Goal: Transaction & Acquisition: Subscribe to service/newsletter

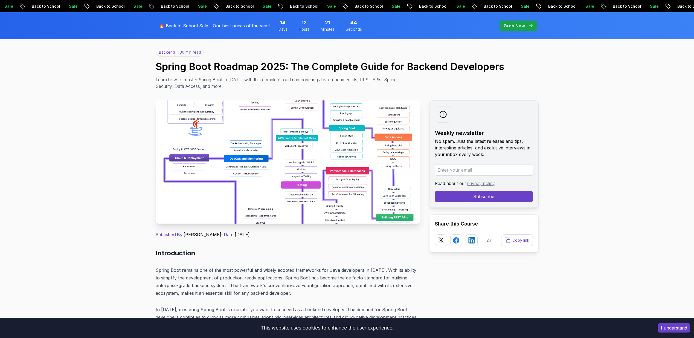
scroll to position [59, 0]
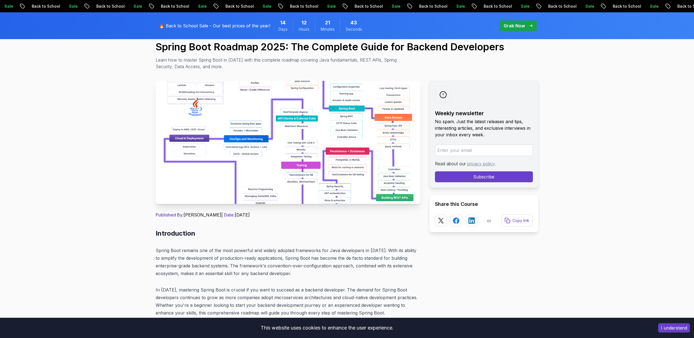
click at [337, 163] on img at bounding box center [288, 142] width 265 height 123
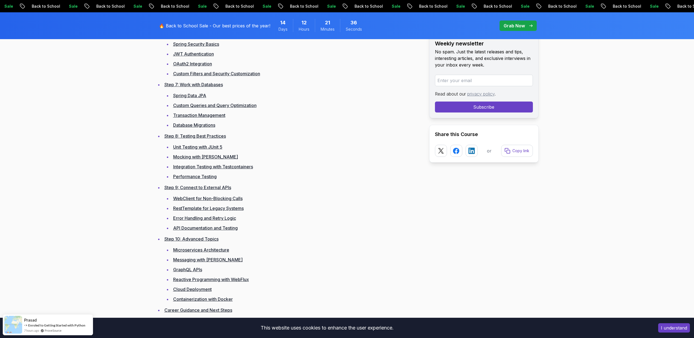
scroll to position [1143, 0]
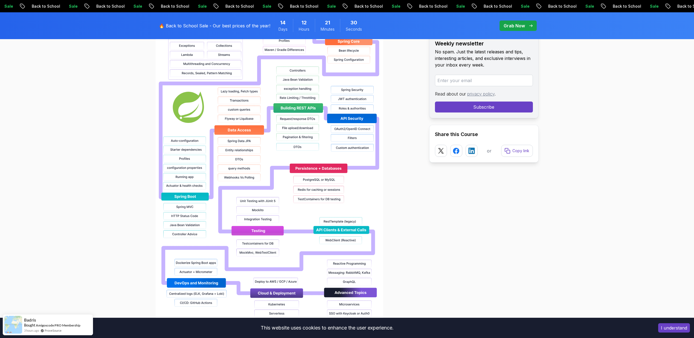
scroll to position [466, 0]
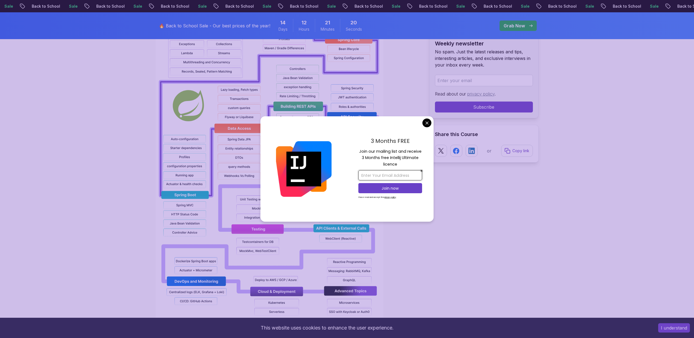
click at [385, 174] on input "email" at bounding box center [390, 175] width 64 height 10
paste input "[EMAIL_ADDRESS][DOMAIN_NAME]"
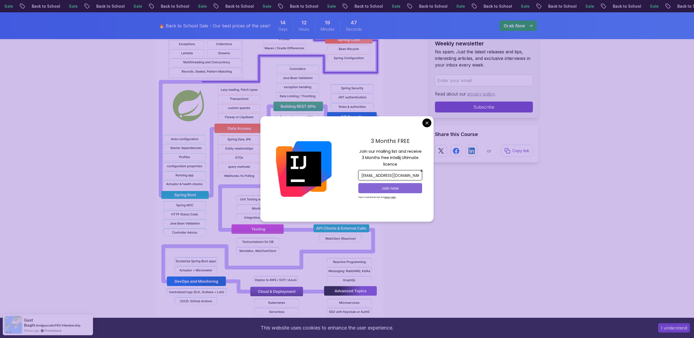
type input "[EMAIL_ADDRESS][DOMAIN_NAME]"
click at [388, 187] on p "Join now" at bounding box center [390, 187] width 52 height 5
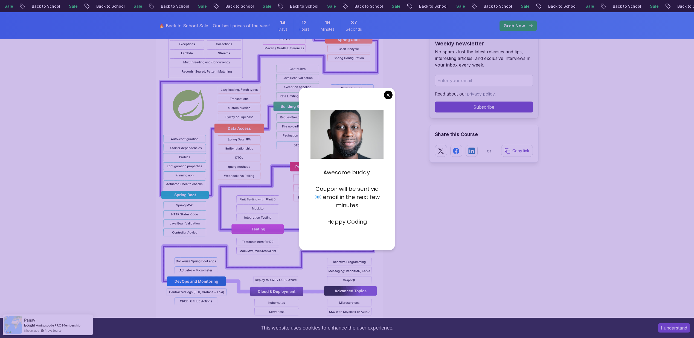
click at [349, 223] on p "Happy Coding" at bounding box center [346, 221] width 73 height 8
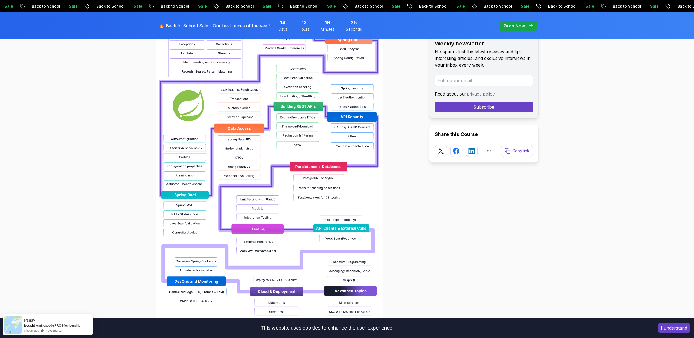
click at [416, 192] on div at bounding box center [288, 157] width 265 height 350
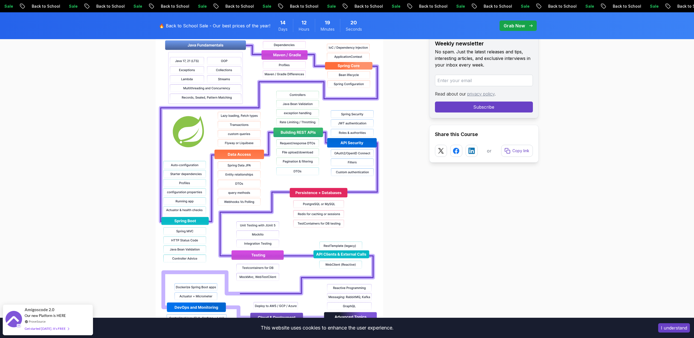
scroll to position [383, 0]
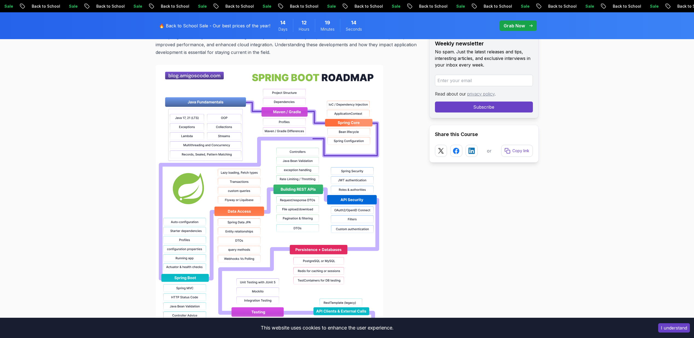
click at [230, 145] on img at bounding box center [269, 240] width 227 height 350
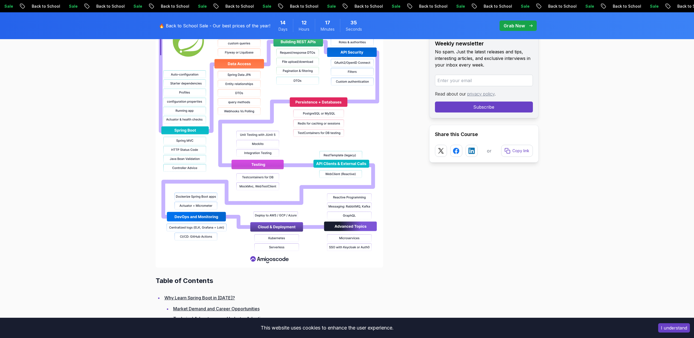
scroll to position [576, 0]
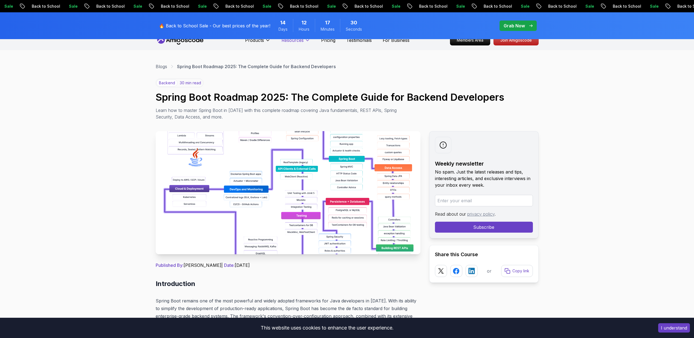
scroll to position [0, 0]
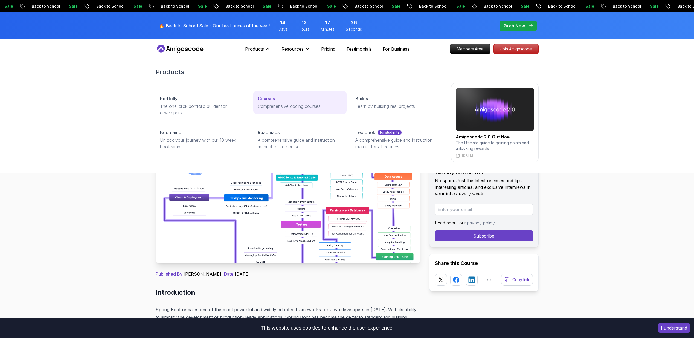
click at [268, 99] on p "Courses" at bounding box center [266, 98] width 17 height 7
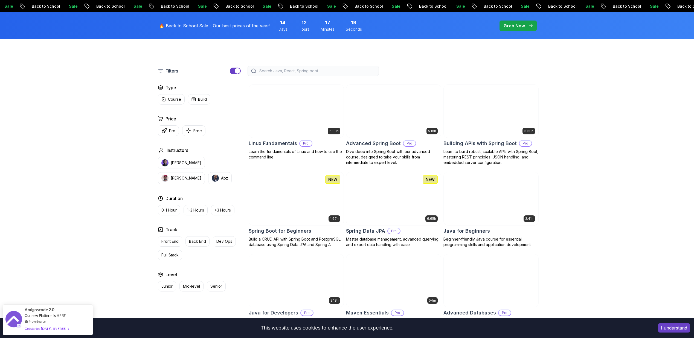
scroll to position [143, 0]
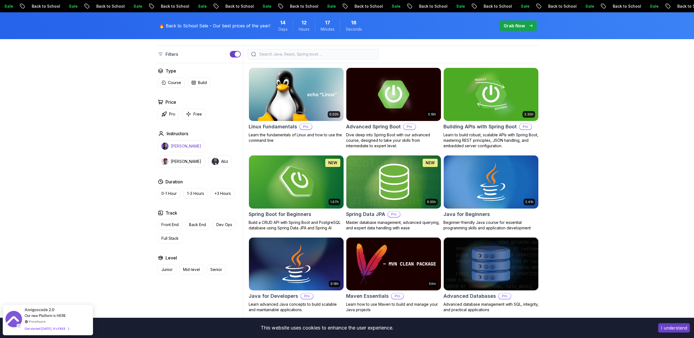
click at [184, 143] on p "[PERSON_NAME]" at bounding box center [186, 145] width 31 height 5
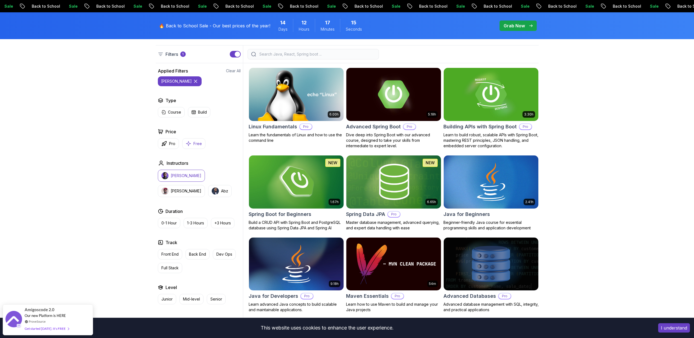
click at [190, 147] on button "Free" at bounding box center [193, 143] width 23 height 11
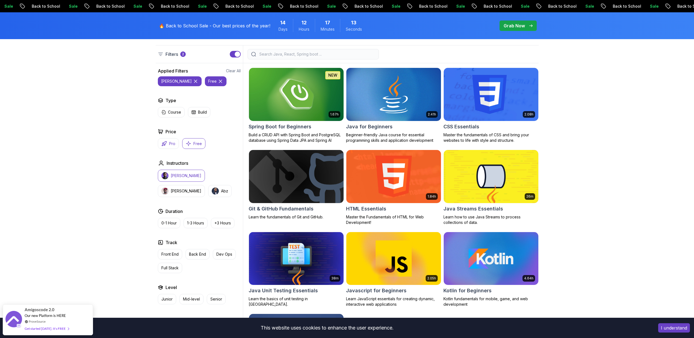
click at [173, 147] on button "Pro" at bounding box center [168, 143] width 21 height 11
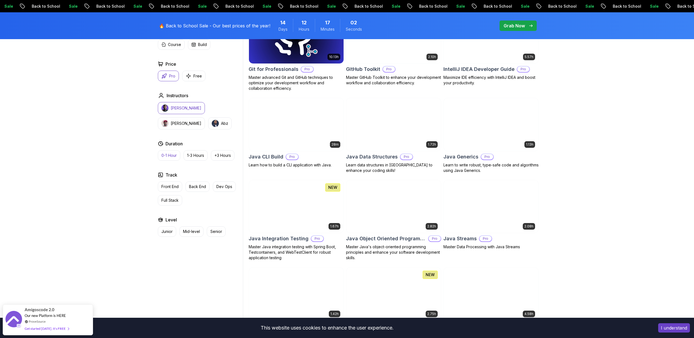
scroll to position [551, 0]
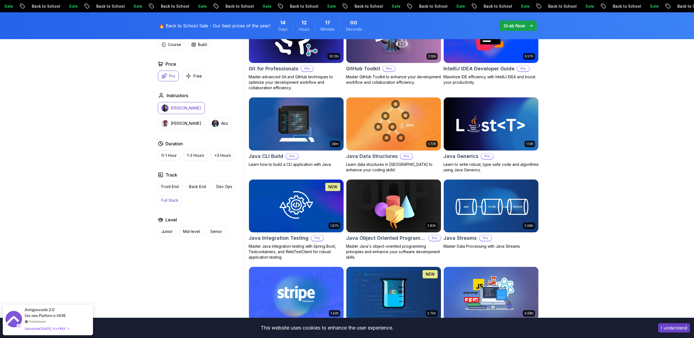
click at [170, 198] on p "Full Stack" at bounding box center [169, 199] width 17 height 5
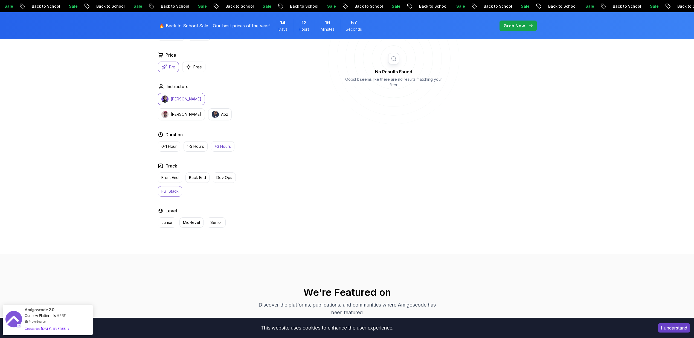
scroll to position [206, 0]
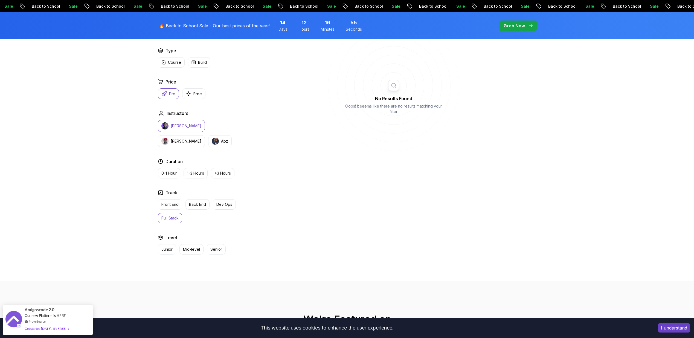
click at [174, 213] on button "Full Stack" at bounding box center [170, 218] width 24 height 10
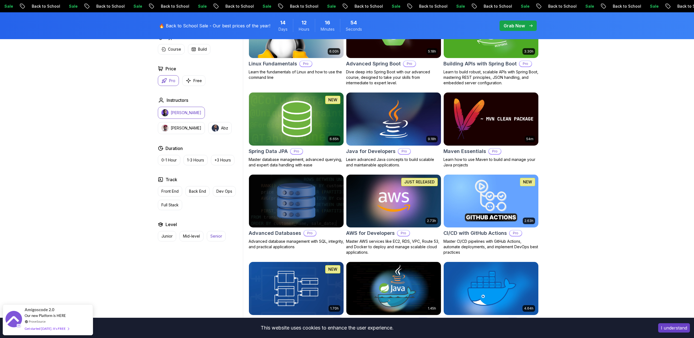
click at [210, 234] on p "Senior" at bounding box center [216, 235] width 12 height 5
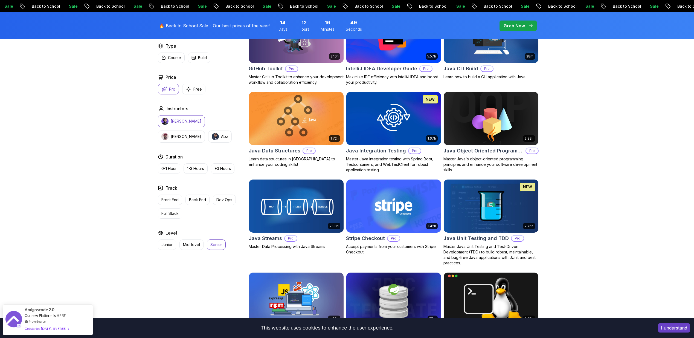
scroll to position [673, 0]
